Goal: Task Accomplishment & Management: Manage account settings

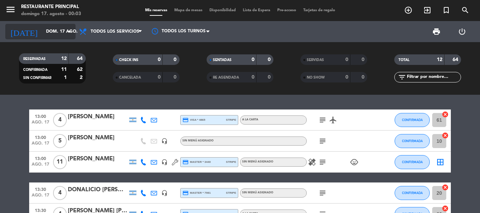
click at [69, 30] on icon "arrow_drop_down" at bounding box center [69, 31] width 8 height 8
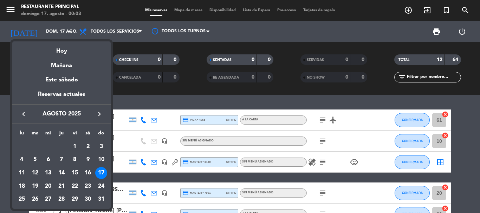
click at [102, 170] on div "17" at bounding box center [101, 173] width 12 height 12
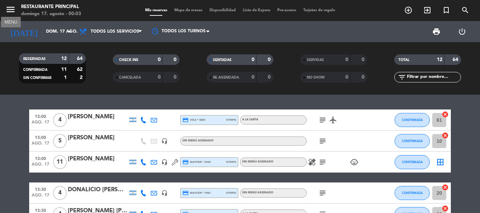
click at [13, 11] on icon "menu" at bounding box center [10, 9] width 11 height 11
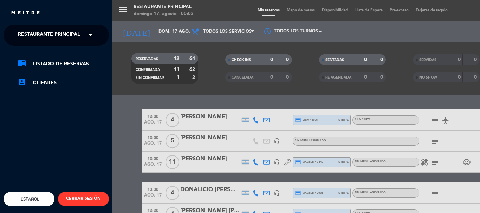
click at [90, 31] on span at bounding box center [92, 35] width 12 height 15
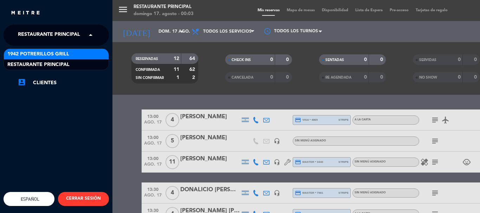
click at [66, 52] on span "1942 Potrerillos Grill" at bounding box center [38, 54] width 62 height 8
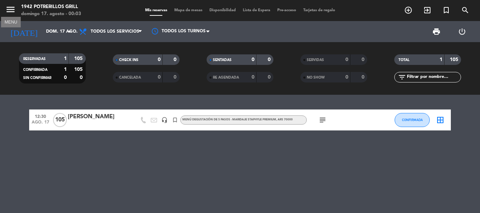
click at [10, 11] on icon "menu" at bounding box center [10, 9] width 11 height 11
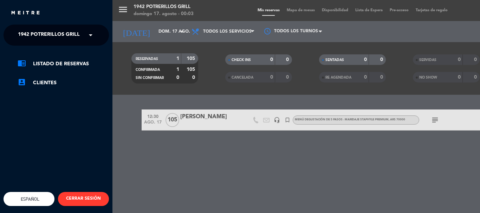
click at [88, 35] on span at bounding box center [92, 35] width 12 height 15
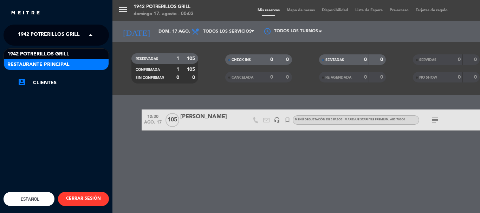
click at [59, 62] on span "Restaurante Principal" at bounding box center [38, 65] width 62 height 8
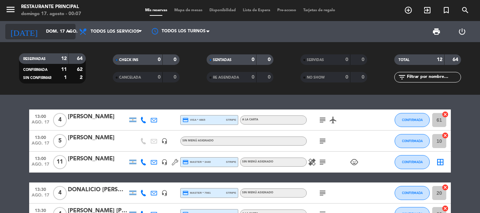
click at [69, 28] on icon "arrow_drop_down" at bounding box center [69, 31] width 8 height 8
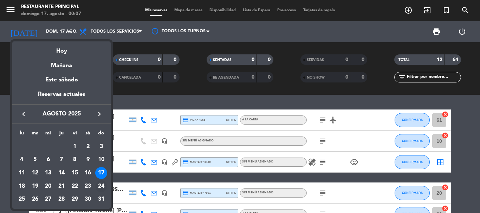
click at [101, 186] on div "24" at bounding box center [101, 187] width 12 height 12
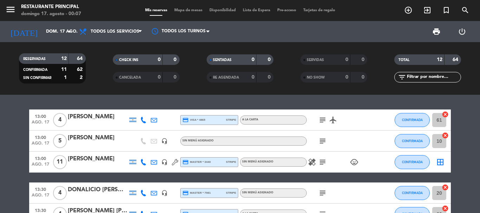
type input "dom. 24 ago."
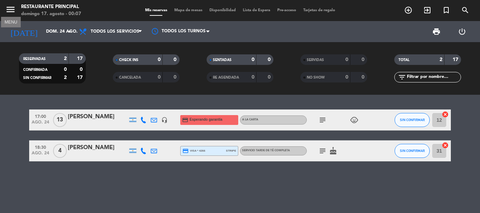
click at [13, 10] on icon "menu" at bounding box center [10, 9] width 11 height 11
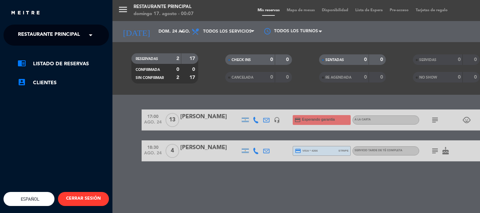
click at [92, 34] on span at bounding box center [92, 35] width 12 height 15
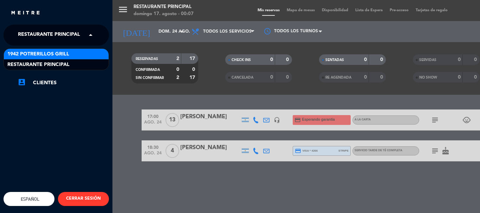
click at [76, 51] on div "1942 Potrerillos Grill" at bounding box center [56, 54] width 105 height 11
